Goal: Information Seeking & Learning: Learn about a topic

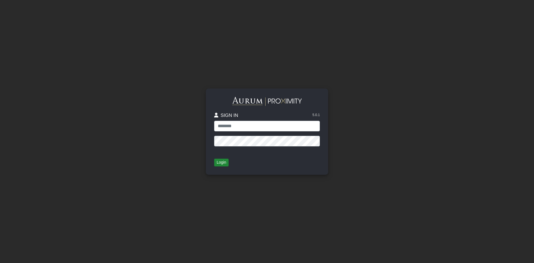
type input "*******"
click at [217, 162] on button "Login" at bounding box center [221, 162] width 14 height 8
type input "*******"
click at [221, 160] on button "Login" at bounding box center [221, 162] width 14 height 8
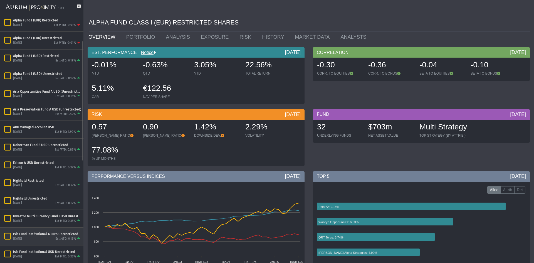
scroll to position [56, 0]
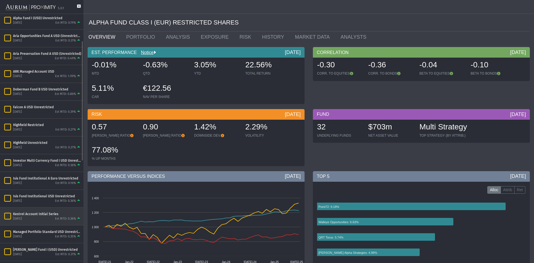
click at [19, 197] on div "Isis Fund Institutional USD Unrestricted" at bounding box center [47, 196] width 68 height 4
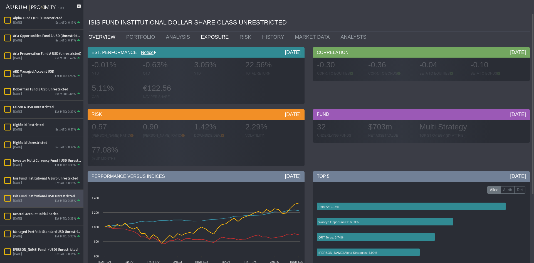
drag, startPoint x: 200, startPoint y: 37, endPoint x: 199, endPoint y: 49, distance: 12.6
click at [200, 37] on link "EXPOSURE" at bounding box center [216, 36] width 39 height 11
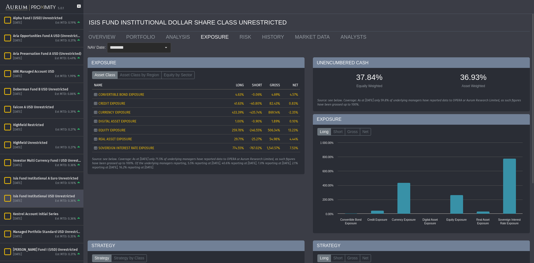
click at [151, 185] on div "EXPOSURE Asset Class Asset Class by Region Equity by Sector Tree list with 7 ro…" at bounding box center [195, 146] width 225 height 179
click at [217, 167] on div "Source: see below. Coverage: As at 31 July 2025 only 71.5% of underlying manage…" at bounding box center [196, 163] width 208 height 13
click at [218, 167] on div "Source: see below. Coverage: As at 31 July 2025 only 71.5% of underlying manage…" at bounding box center [196, 163] width 208 height 13
drag, startPoint x: 92, startPoint y: 159, endPoint x: 217, endPoint y: 168, distance: 125.7
click at [217, 168] on div "Source: see below. Coverage: As at 31 July 2025 only 71.5% of underlying manage…" at bounding box center [196, 163] width 208 height 13
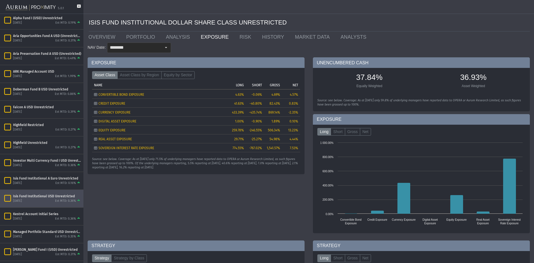
copy div "Source: see below. Coverage: As at 31 July 2025 only 71.5% of underlying manage…"
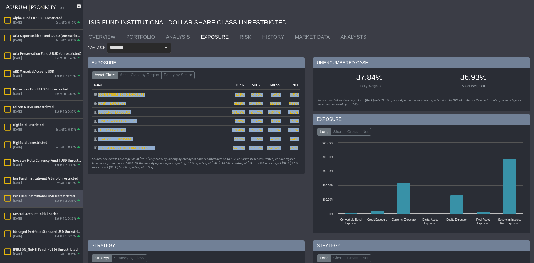
drag, startPoint x: 300, startPoint y: 148, endPoint x: 298, endPoint y: 152, distance: 4.5
click at [298, 152] on div "Asset Class Asset Class by Region Equity by Sector Tree list with 7 rows and 5 …" at bounding box center [196, 121] width 217 height 106
copy table "CONVERTIBLE BOND EXPOSURE 4.63% -0.06% 4.69% 4.57% CREDIT EXPOSURE 41.63% -40.8…"
click at [181, 200] on div "EXPOSURE Asset Class Asset Class by Region Equity by Sector Tree list with 7 ro…" at bounding box center [195, 146] width 225 height 179
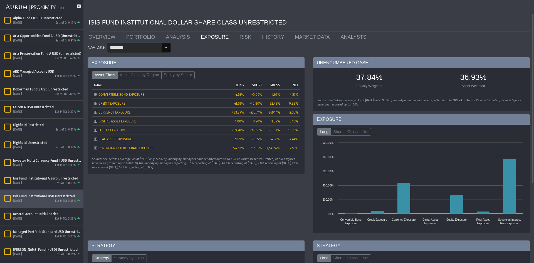
click at [166, 47] on div "Select" at bounding box center [166, 47] width 9 height 9
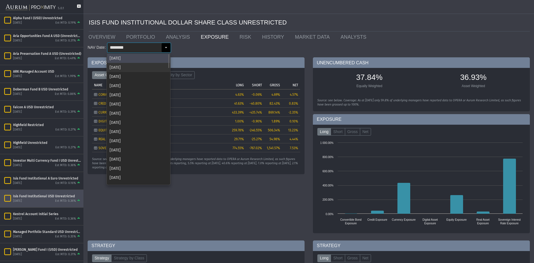
click at [121, 65] on div "Jun 2025" at bounding box center [138, 67] width 63 height 9
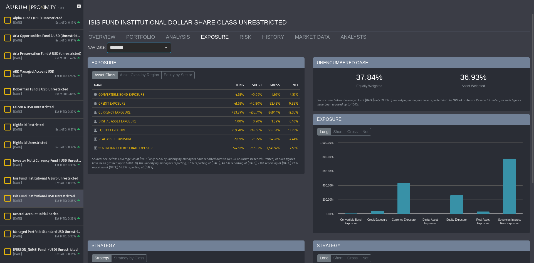
type input "********"
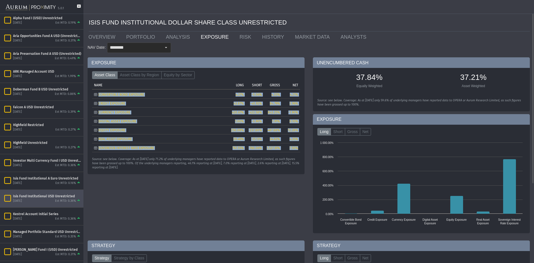
drag, startPoint x: 299, startPoint y: 148, endPoint x: 88, endPoint y: 93, distance: 218.2
click at [88, 93] on div "Asset Class Asset Class by Region Equity by Sector Tree list with 7 rows and 5 …" at bounding box center [196, 121] width 217 height 106
copy table "CONVERTIBLE BOND EXPOSURE 4.27% -0.06% 4.33% 4.21% CREDIT EXPOSURE 43.87% -40.9…"
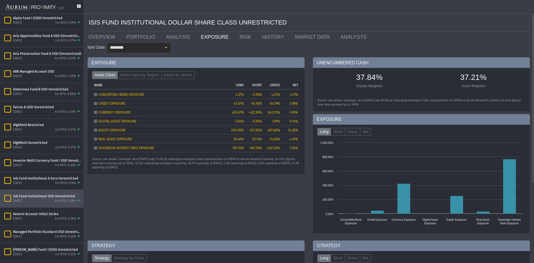
drag, startPoint x: 185, startPoint y: 169, endPoint x: 186, endPoint y: 165, distance: 4.1
click at [185, 169] on div "Source: see below. Coverage: As at 30 June 2025 only 71.2% of underlying manage…" at bounding box center [196, 163] width 208 height 13
drag, startPoint x: 180, startPoint y: 167, endPoint x: 91, endPoint y: 160, distance: 89.5
click at [91, 158] on div "Asset Class Asset Class by Region Equity by Sector Tree list with 7 rows and 5 …" at bounding box center [196, 121] width 217 height 106
copy div "Source: see below. Coverage: As at 30 June 2025 only 71.2% of underlying manage…"
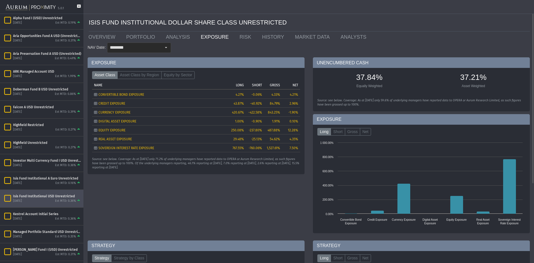
click at [194, 182] on div "EXPOSURE Asset Class Asset Class by Region Equity by Sector Tree list with 7 ro…" at bounding box center [195, 146] width 225 height 179
